Goal: Transaction & Acquisition: Purchase product/service

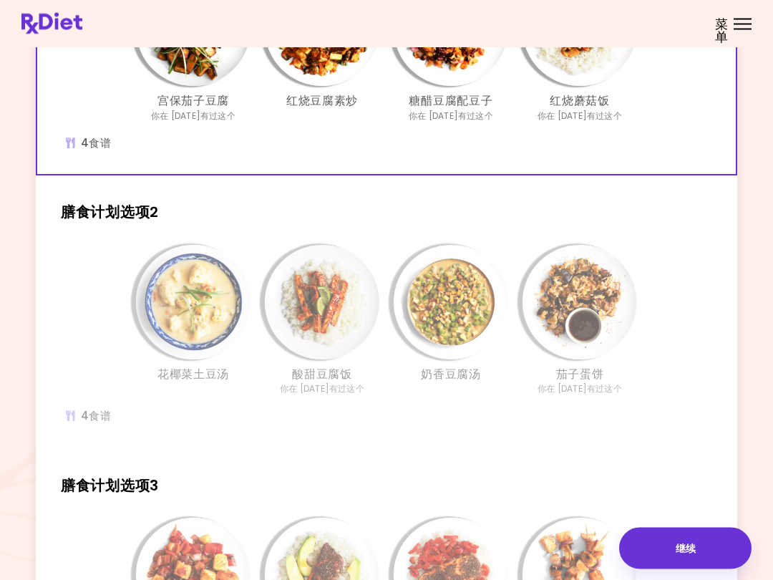
scroll to position [198, 0]
click at [472, 308] on img "信息 - 奶香豆腐汤 - 膳食计划选项2" at bounding box center [451, 302] width 115 height 115
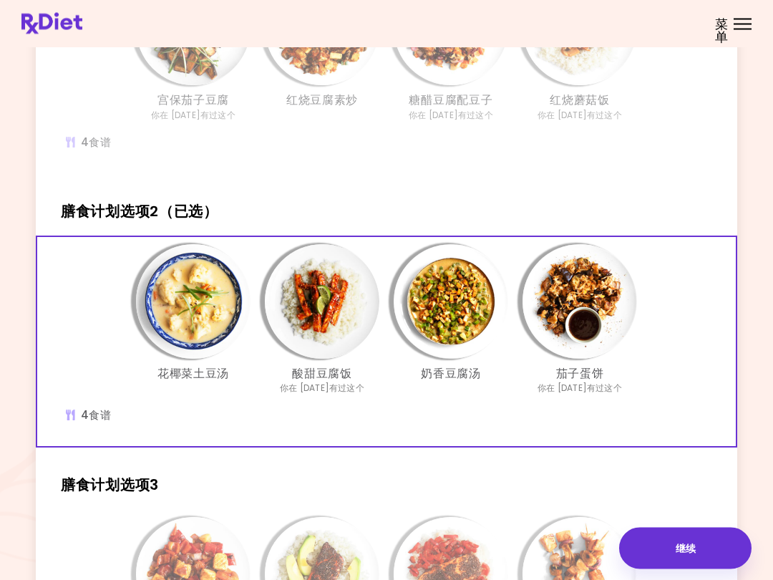
scroll to position [198, 0]
click at [486, 305] on img "信息 - 奶香豆腐汤 - 膳食计划选项2（已选）" at bounding box center [451, 301] width 115 height 115
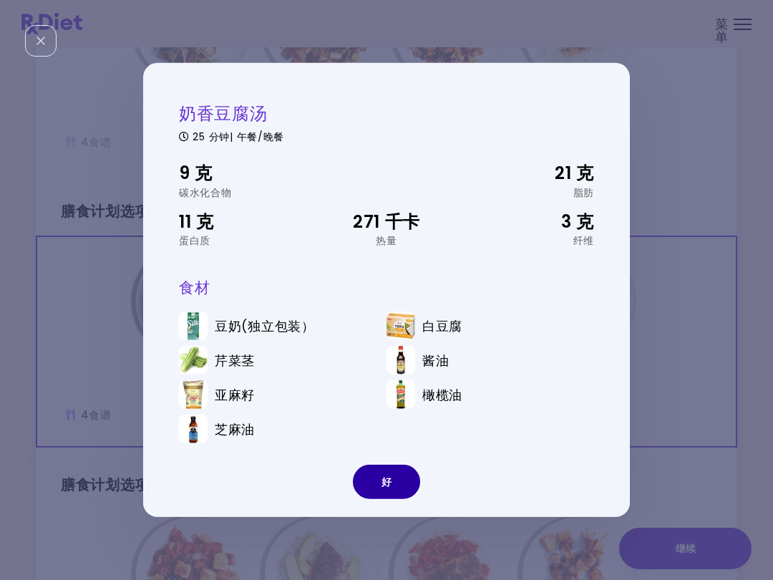
click at [393, 465] on button "好" at bounding box center [386, 482] width 67 height 34
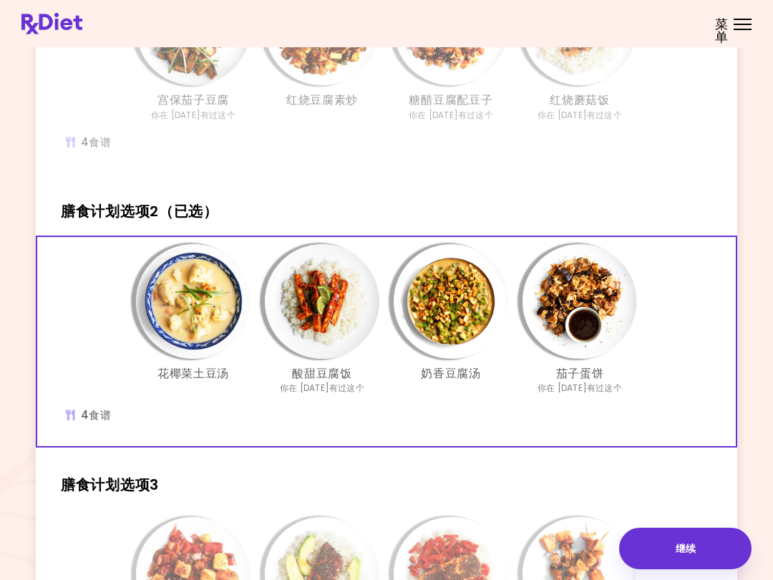
click at [182, 310] on img "信息 - 花椰菜土豆汤 - 膳食计划选项2（已选）" at bounding box center [193, 301] width 115 height 115
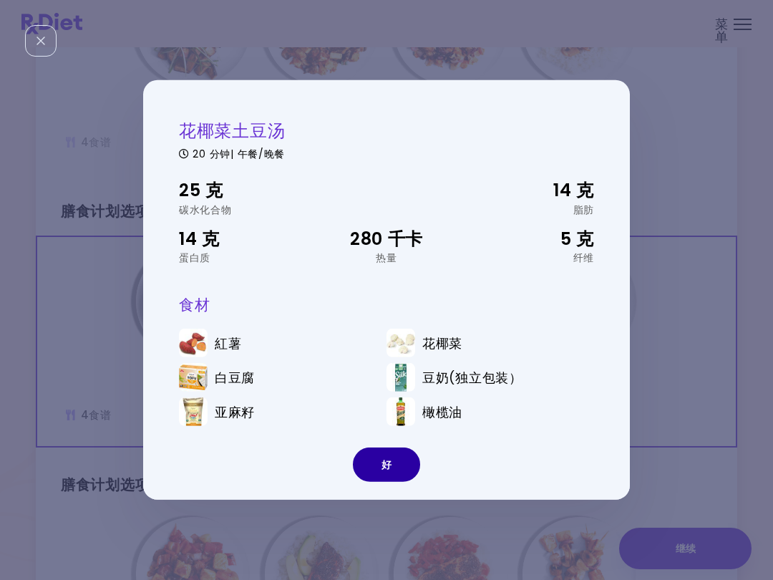
click at [400, 468] on button "好" at bounding box center [386, 465] width 67 height 34
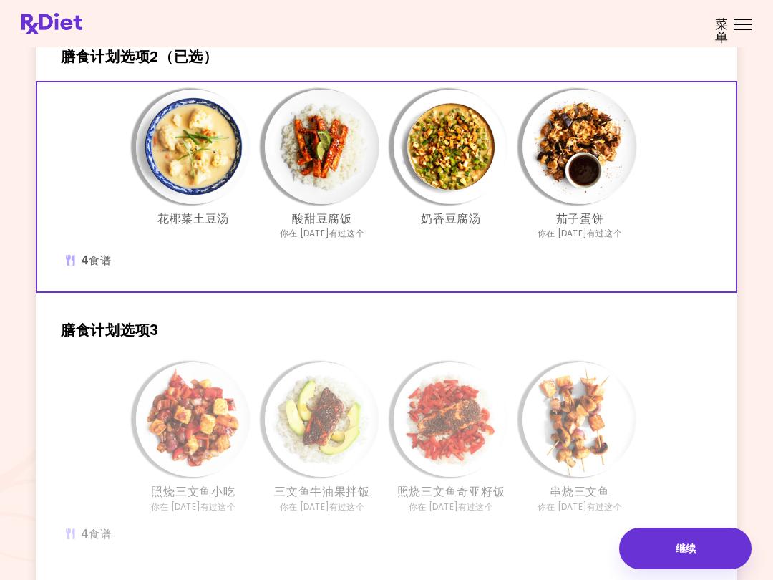
scroll to position [350, 0]
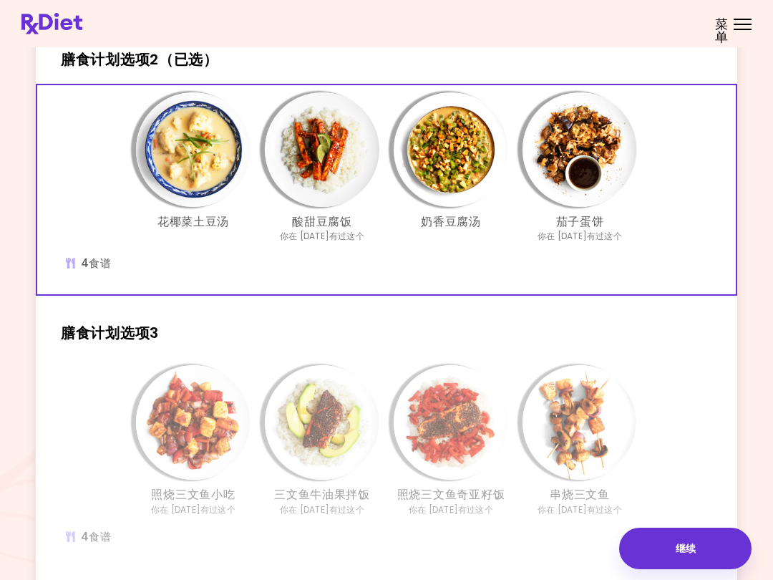
click at [175, 147] on img "信息 - 花椰菜土豆汤 - 膳食计划选项2（已选）" at bounding box center [193, 149] width 115 height 115
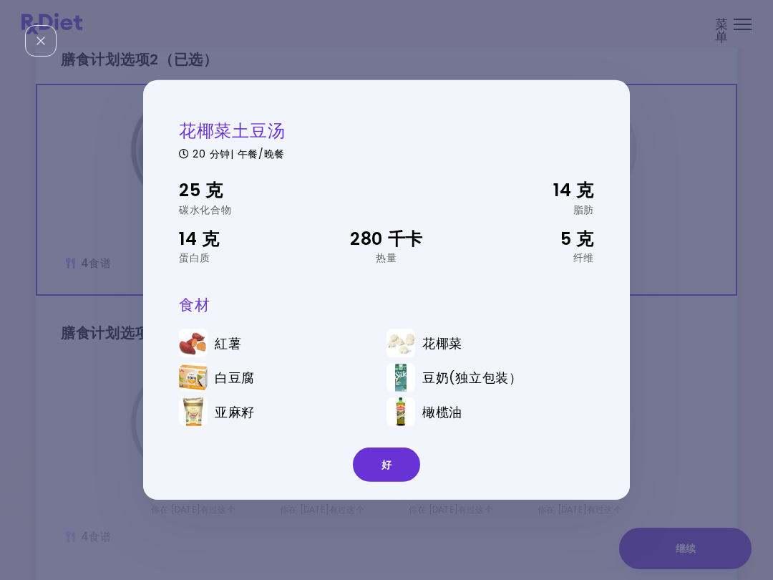
click at [400, 464] on button "好" at bounding box center [386, 465] width 67 height 34
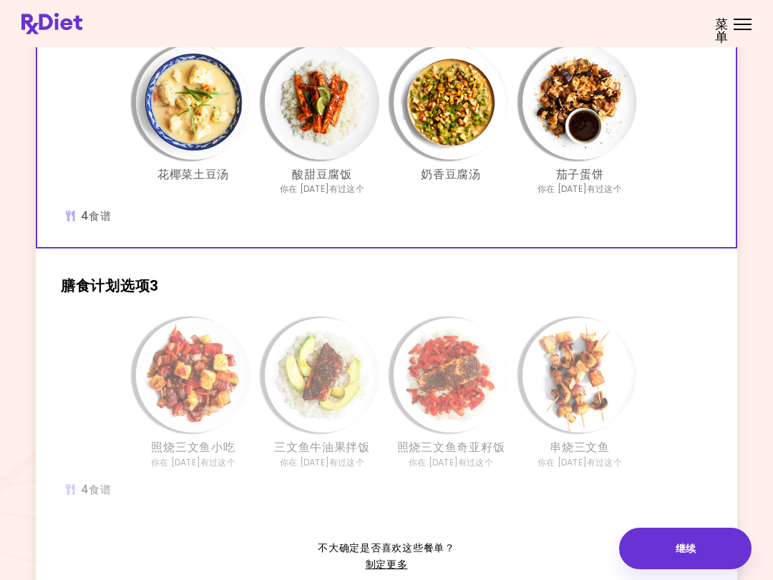
scroll to position [402, 0]
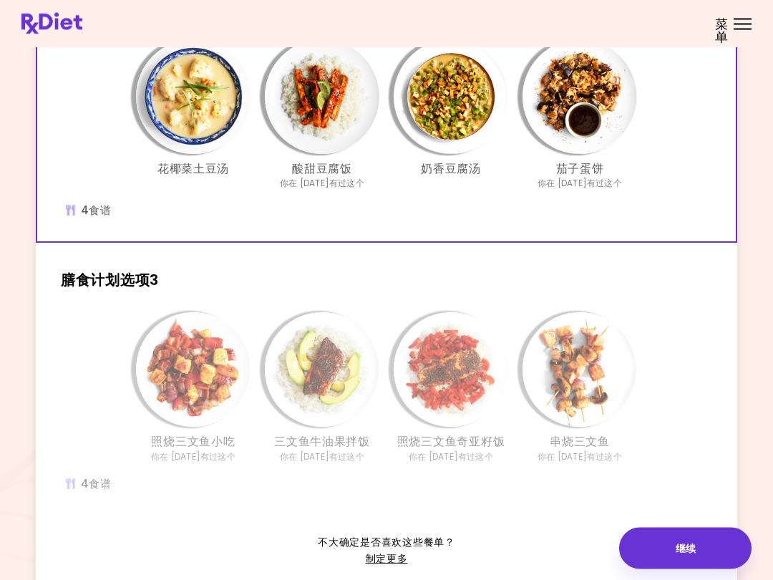
click at [345, 376] on img "信息 - 三文鱼牛油果拌饭 - 膳食计划选项3" at bounding box center [322, 370] width 115 height 115
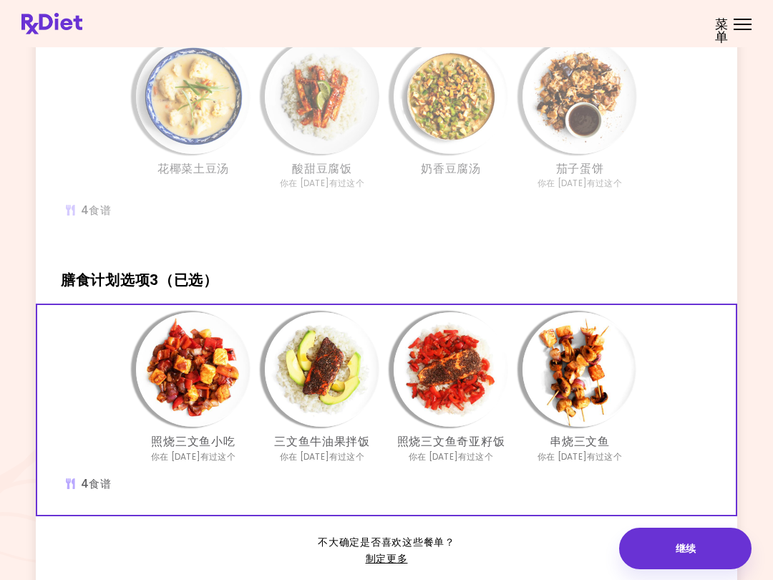
click at [344, 390] on img "信息 - 三文鱼牛油果拌饭 - 膳食计划选项3（已选）" at bounding box center [322, 369] width 115 height 115
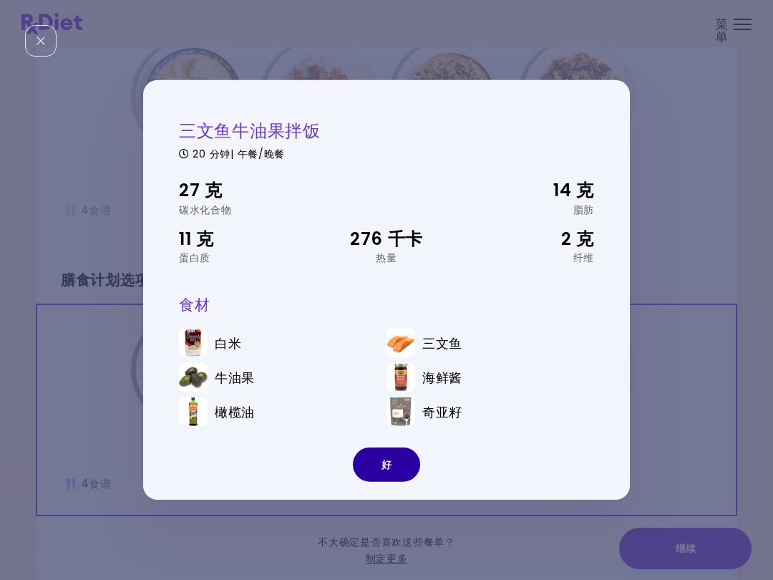
click at [397, 464] on button "好" at bounding box center [386, 465] width 67 height 34
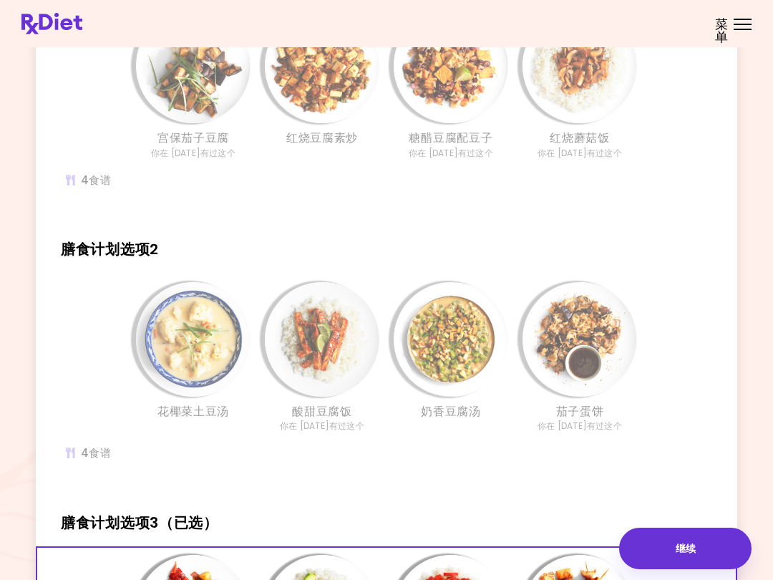
scroll to position [162, 0]
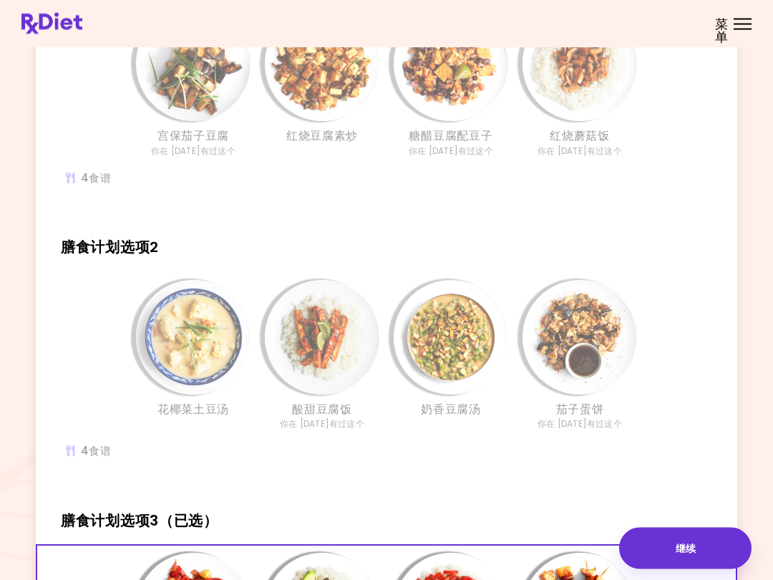
click at [336, 342] on img "信息 - 酸甜豆腐饭 - 膳食计划选项2" at bounding box center [322, 338] width 115 height 115
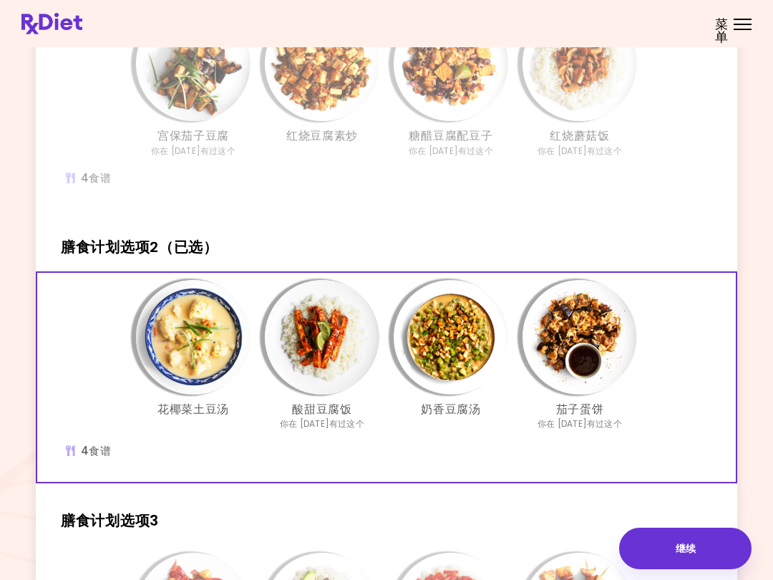
click at [344, 335] on img "信息 - 酸甜豆腐饭 - 膳食计划选项2（已选）" at bounding box center [322, 337] width 115 height 115
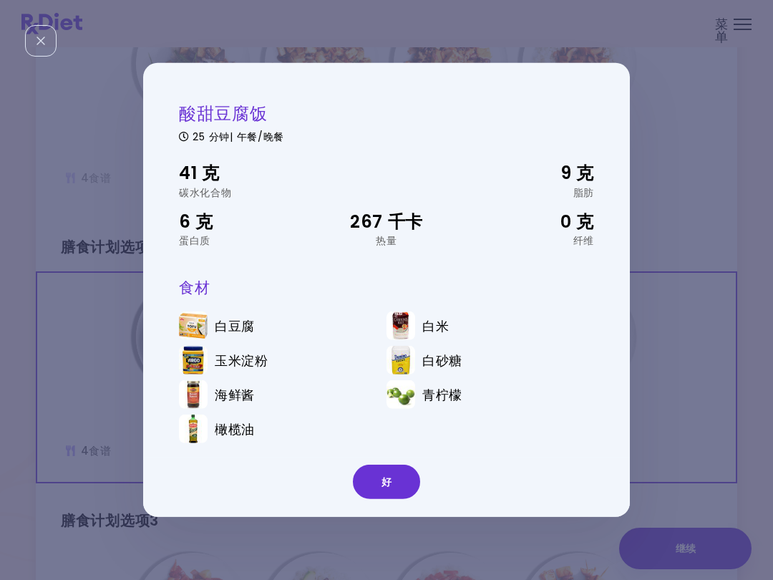
click at [399, 476] on button "好" at bounding box center [386, 482] width 67 height 34
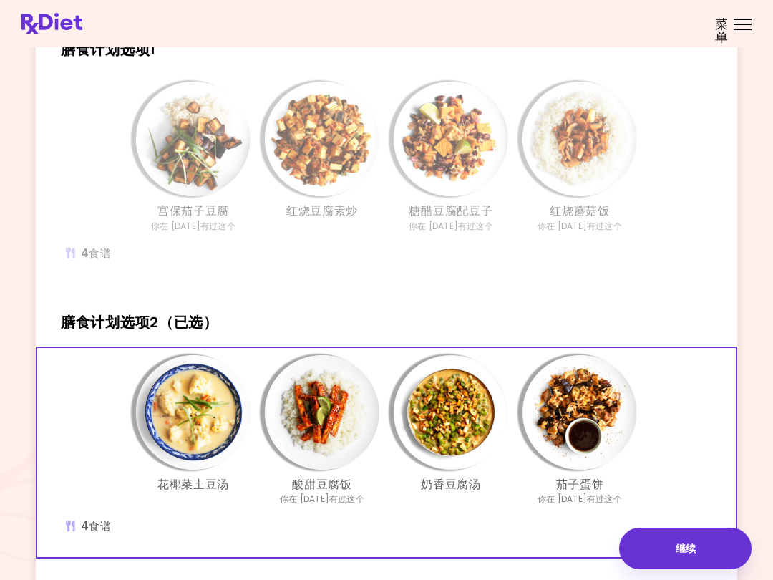
scroll to position [0, 0]
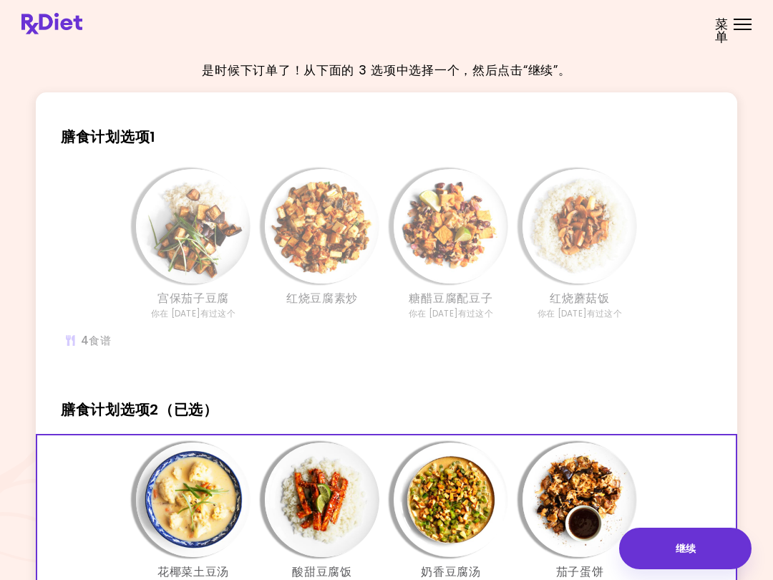
click at [167, 234] on img "信息 - 宫保茄子豆腐 - 膳食计划选项1" at bounding box center [193, 226] width 115 height 115
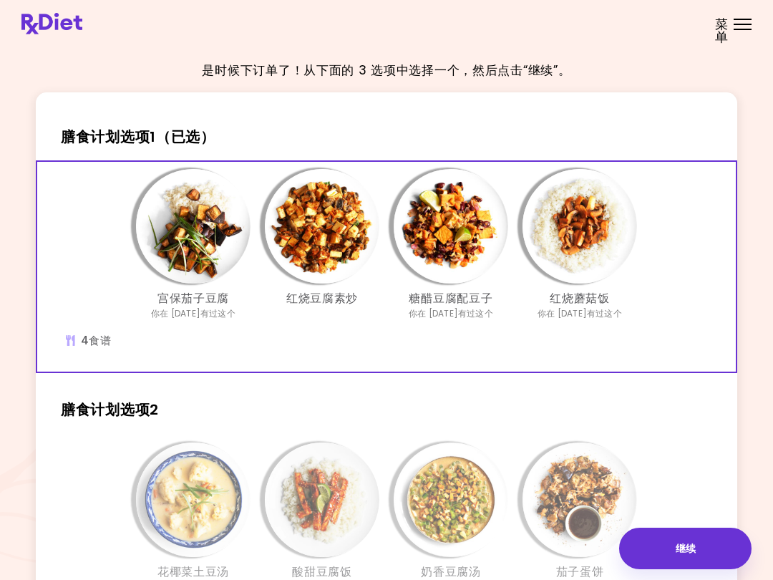
click at [163, 233] on img "信息 - 宫保茄子豆腐 - 膳食计划选项1（已选）" at bounding box center [193, 226] width 115 height 115
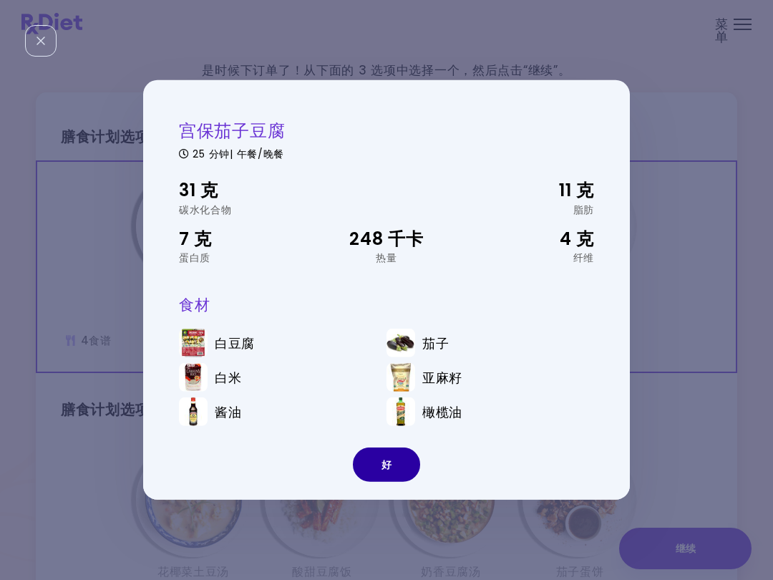
click at [390, 474] on button "好" at bounding box center [386, 465] width 67 height 34
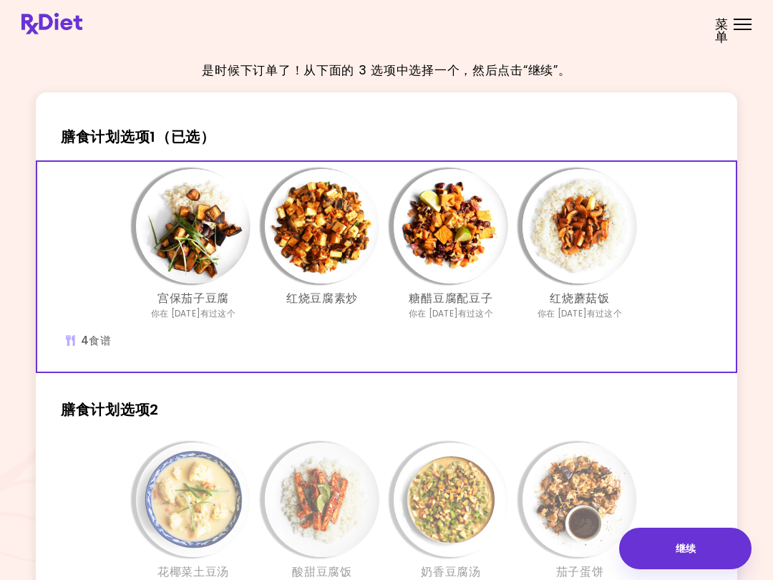
click at [341, 223] on img "信息 - 红烧豆腐素炒 - 膳食计划选项1（已选）" at bounding box center [322, 226] width 115 height 115
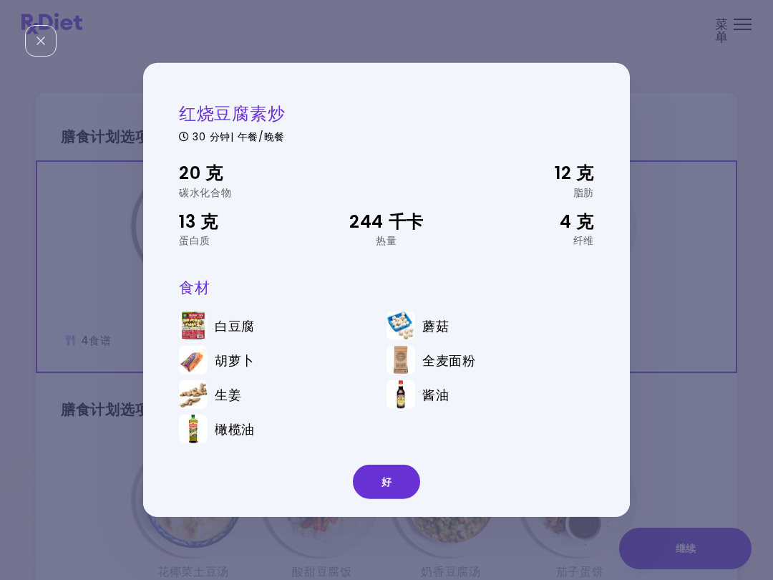
click at [395, 481] on button "好" at bounding box center [386, 482] width 67 height 34
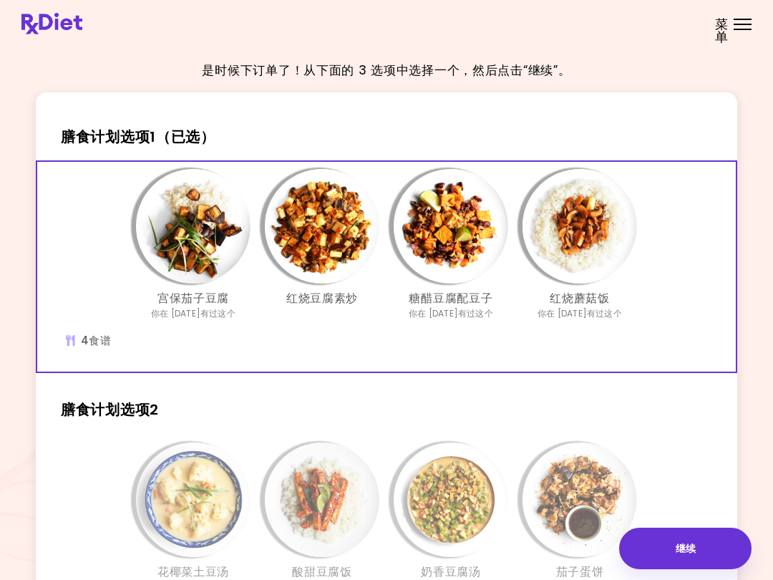
click at [455, 241] on img "信息 - 糖醋豆腐配豆子 - 膳食计划选项1（已选）" at bounding box center [451, 226] width 115 height 115
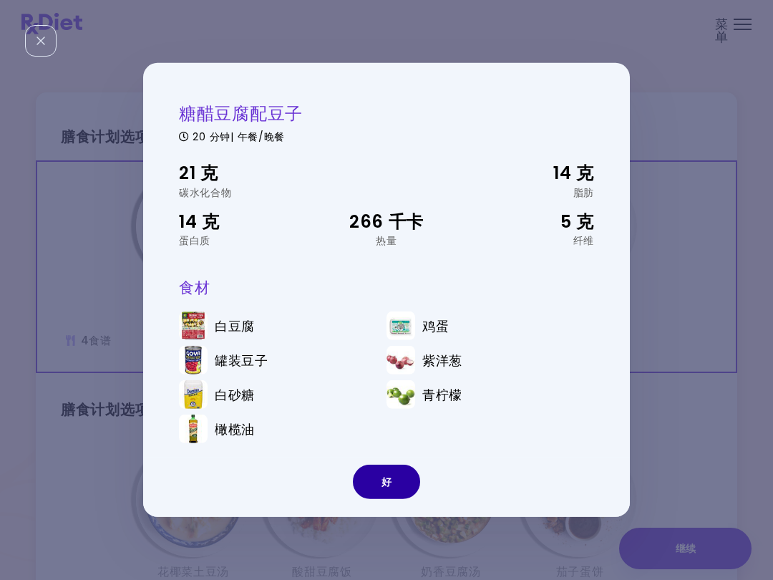
click at [388, 469] on button "好" at bounding box center [386, 482] width 67 height 34
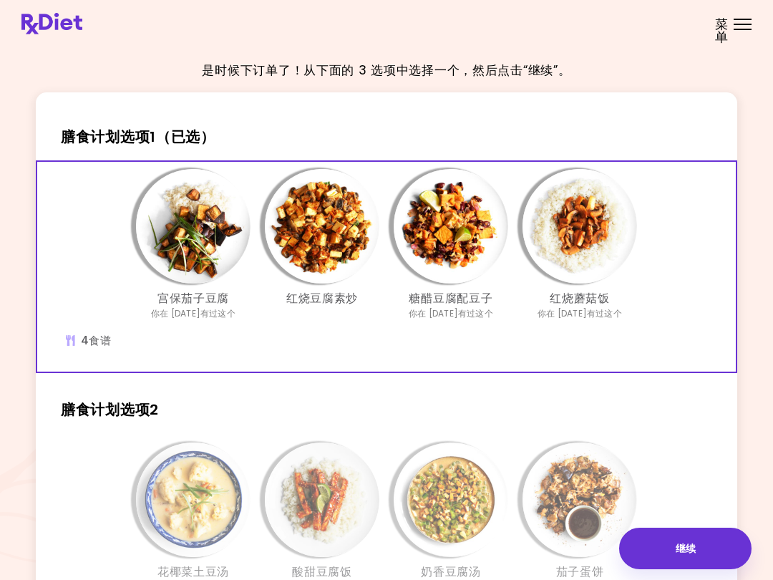
click at [601, 236] on img "信息 - 红烧蘑菇饭 - 膳食计划选项1（已选）" at bounding box center [580, 226] width 115 height 115
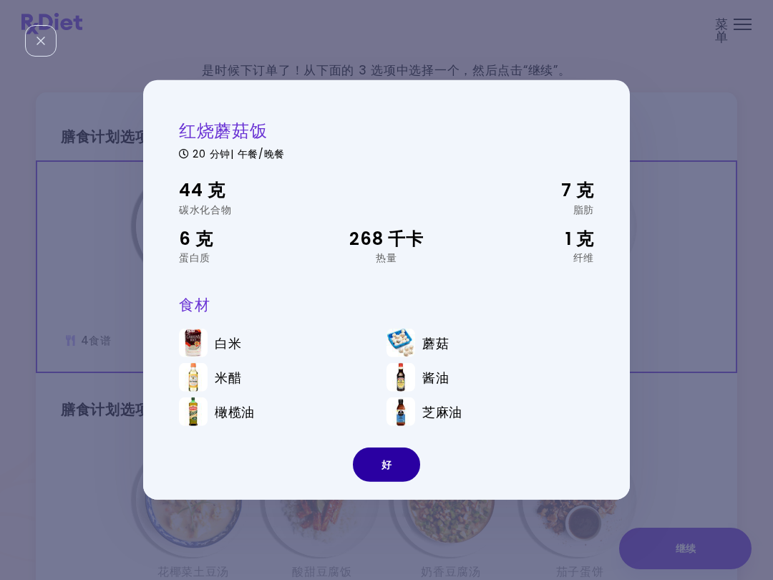
click at [396, 459] on button "好" at bounding box center [386, 465] width 67 height 34
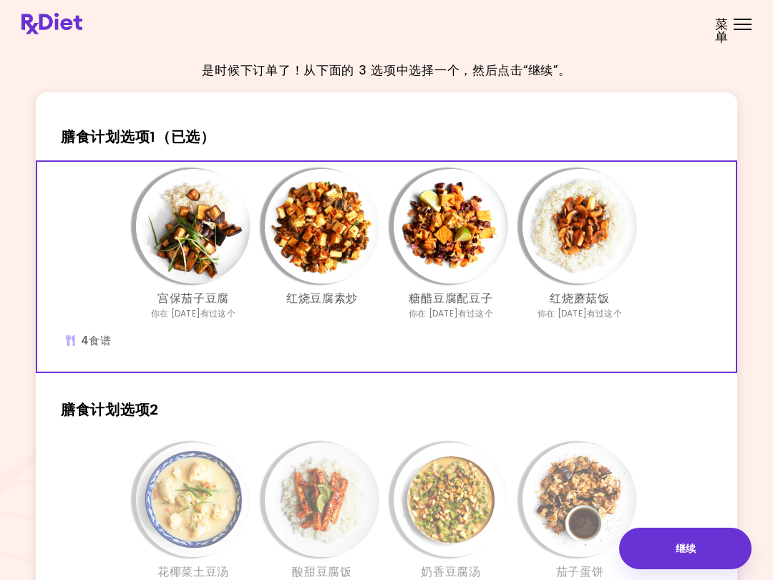
click at [316, 239] on img "信息 - 红烧豆腐素炒 - 膳食计划选项1（已选）" at bounding box center [322, 226] width 115 height 115
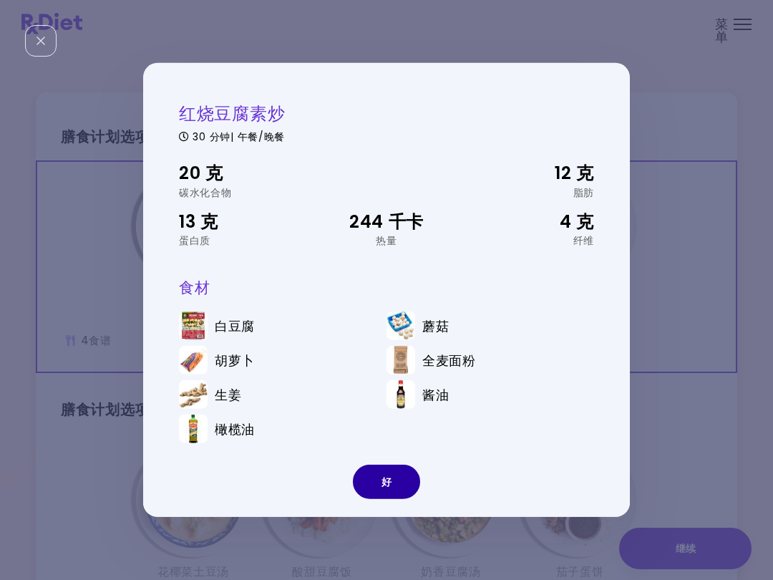
click at [400, 478] on button "好" at bounding box center [386, 482] width 67 height 34
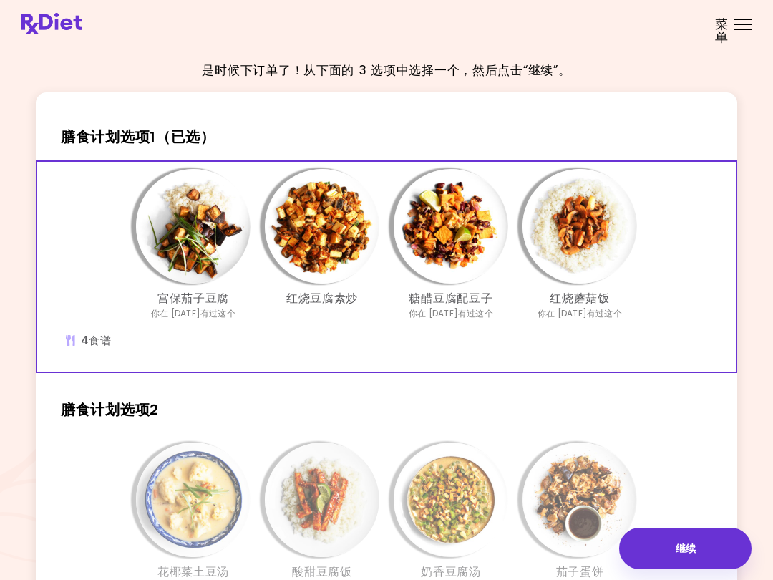
click at [320, 250] on img "信息 - 红烧豆腐素炒 - 膳食计划选项1（已选）" at bounding box center [322, 226] width 115 height 115
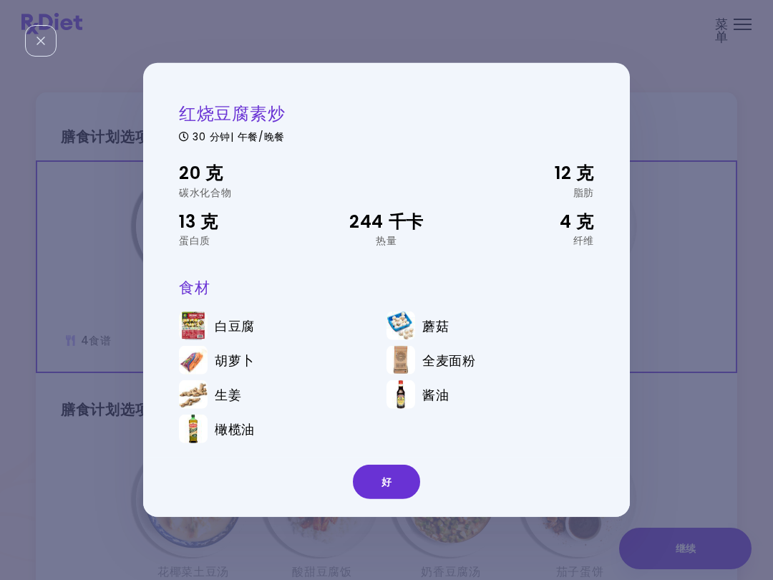
click at [386, 477] on button "好" at bounding box center [386, 482] width 67 height 34
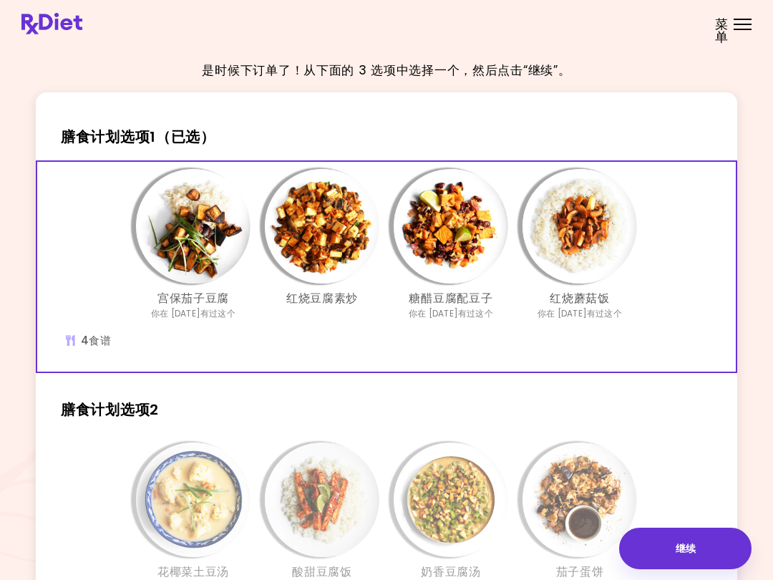
click at [454, 256] on img "信息 - 糖醋豆腐配豆子 - 膳食计划选项1（已选）" at bounding box center [451, 226] width 115 height 115
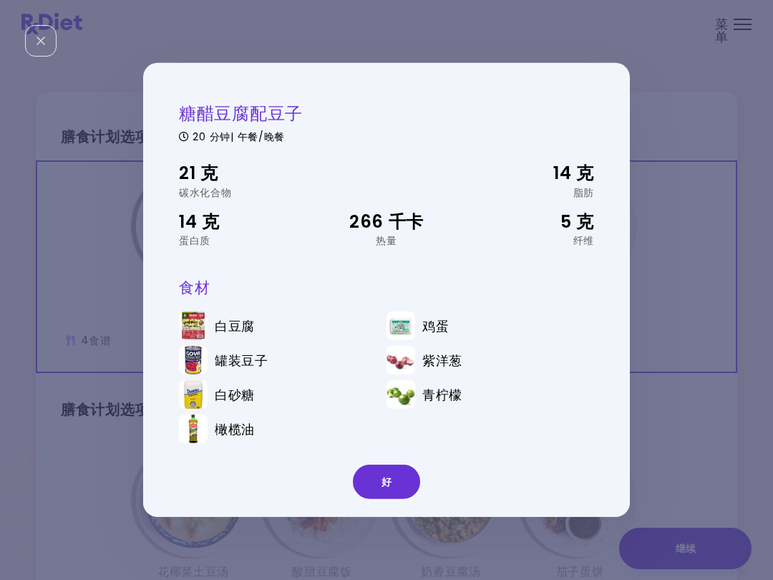
click at [397, 475] on button "好" at bounding box center [386, 482] width 67 height 34
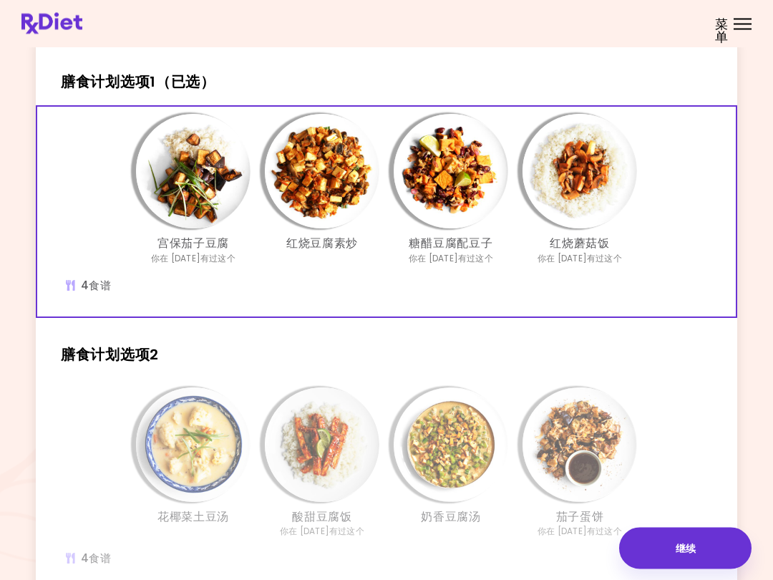
scroll to position [55, 0]
click at [690, 549] on button "继续" at bounding box center [685, 549] width 132 height 42
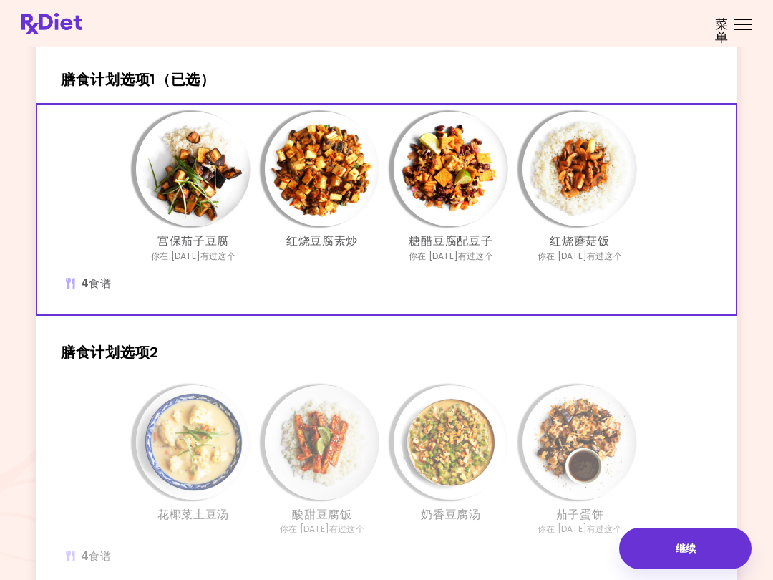
scroll to position [56, 0]
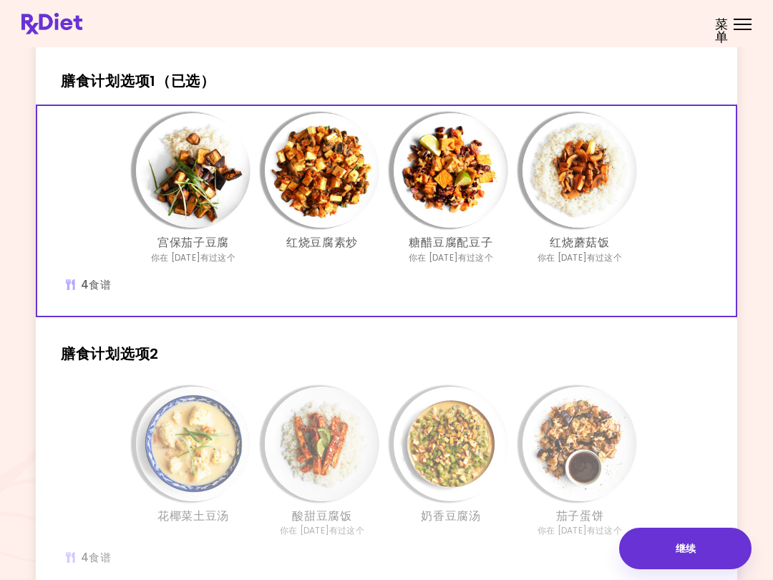
click at [696, 555] on button "继续" at bounding box center [685, 549] width 132 height 42
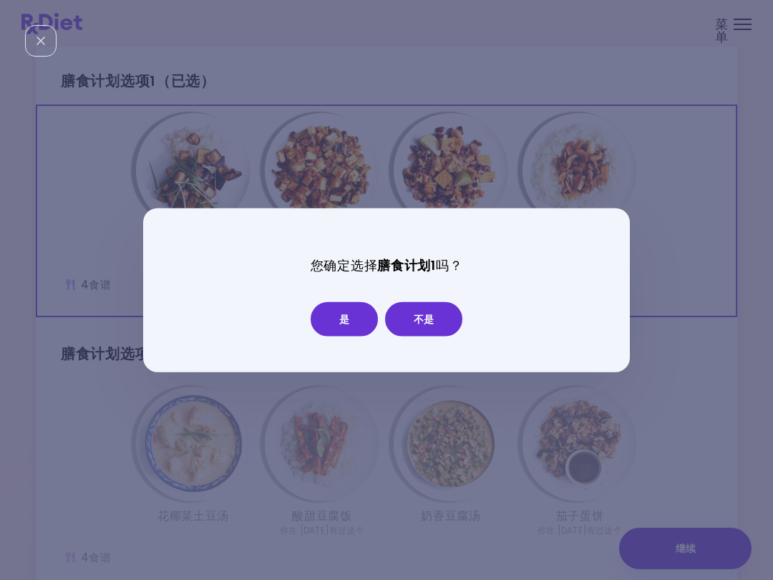
click at [353, 324] on button "是" at bounding box center [344, 318] width 67 height 34
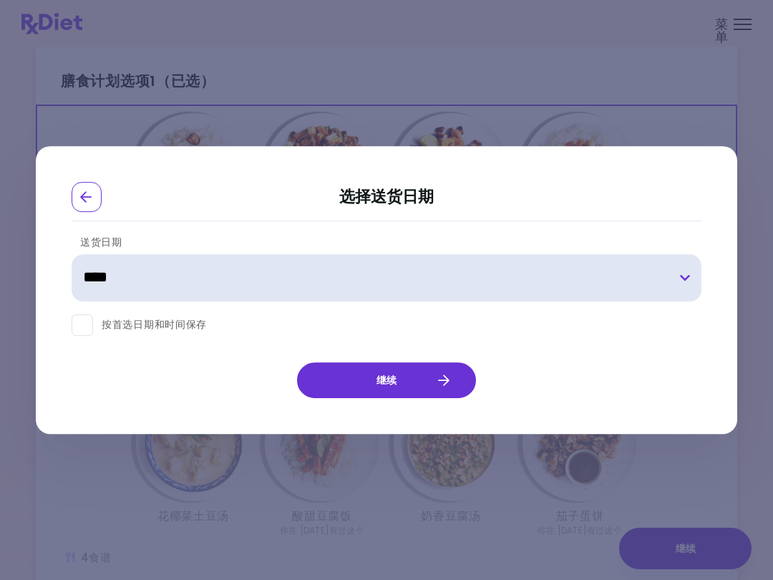
click at [687, 272] on select "**********" at bounding box center [387, 277] width 630 height 47
select select "**********"
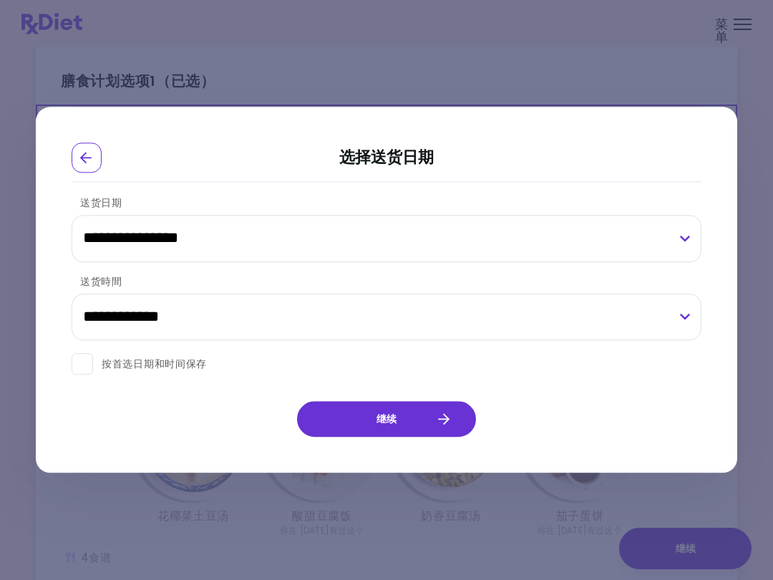
click at [435, 418] on button "继续" at bounding box center [386, 420] width 179 height 36
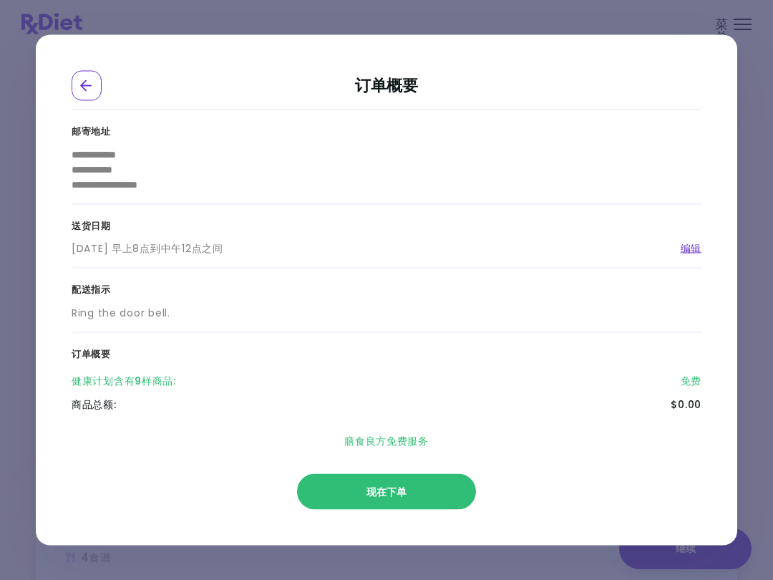
click at [403, 492] on span "现在下单" at bounding box center [387, 492] width 40 height 14
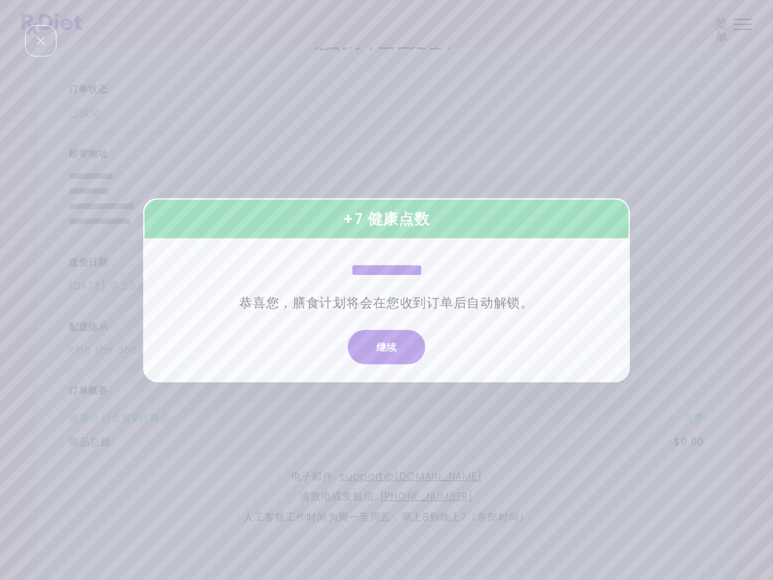
click at [395, 344] on button "继续" at bounding box center [386, 346] width 77 height 34
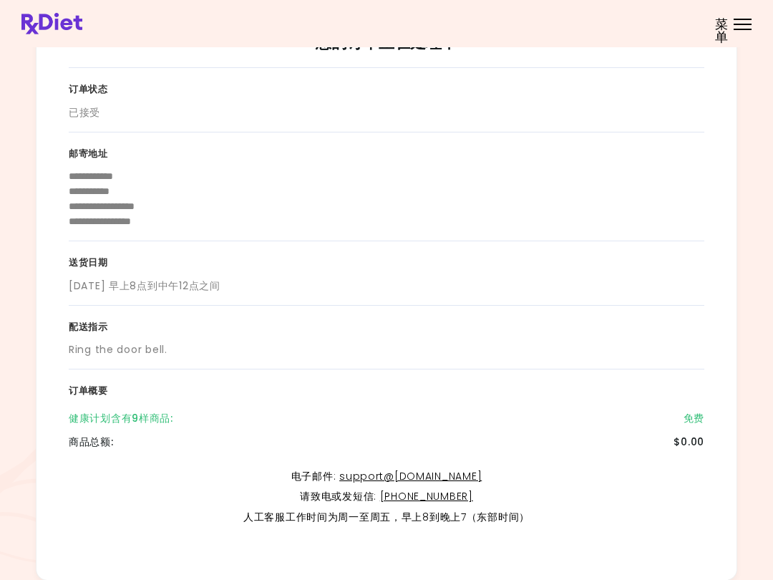
scroll to position [0, 0]
